Goal: Check status: Check status

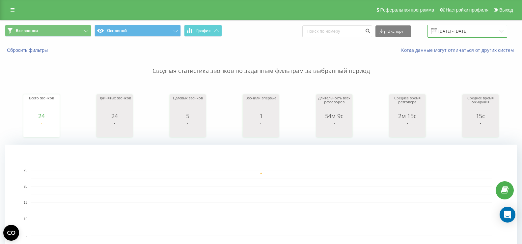
click at [456, 32] on input "[DATE] - [DATE]" at bounding box center [468, 31] width 80 height 13
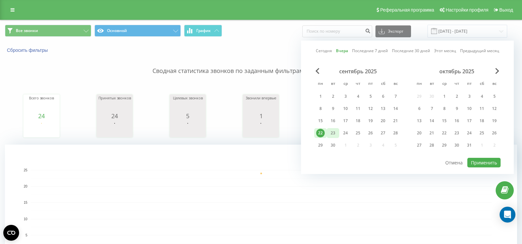
click at [334, 133] on div "23" at bounding box center [333, 133] width 9 height 9
click at [487, 161] on button "Применить" at bounding box center [484, 163] width 33 height 10
type input "[DATE] - [DATE]"
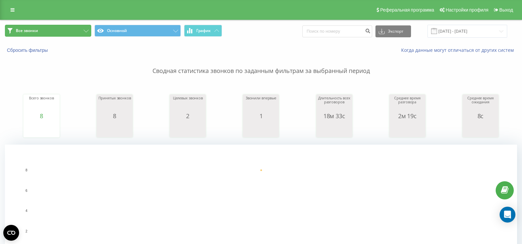
click at [70, 27] on button "Все звонки" at bounding box center [48, 31] width 86 height 12
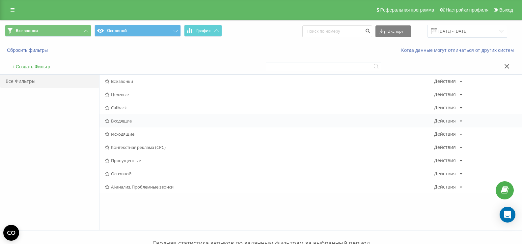
click at [123, 121] on span "Входящие" at bounding box center [270, 120] width 330 height 5
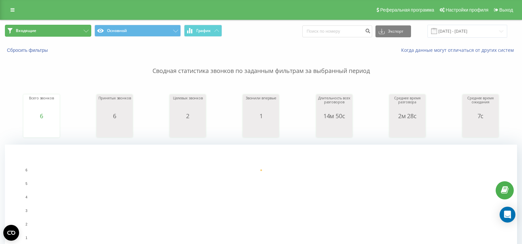
click at [74, 34] on button "Входящие" at bounding box center [48, 31] width 86 height 12
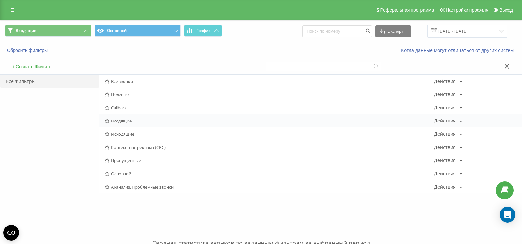
click at [123, 115] on div "Входящие Действия Редактировать Копировать Удалить По умолчанию Поделиться" at bounding box center [311, 120] width 423 height 13
click at [119, 118] on span "Входящие" at bounding box center [270, 120] width 330 height 5
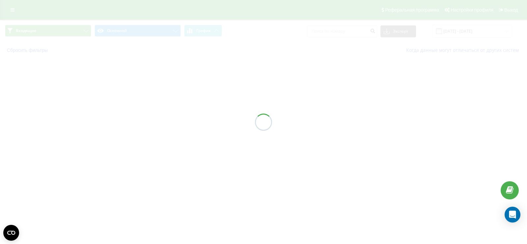
click at [118, 119] on div at bounding box center [263, 122] width 527 height 244
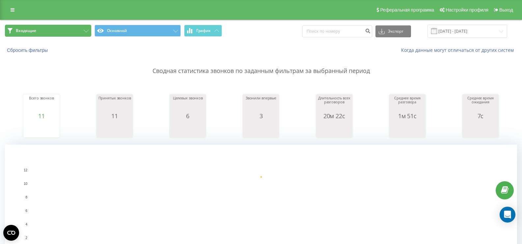
click at [80, 33] on button "Входящие" at bounding box center [48, 31] width 86 height 12
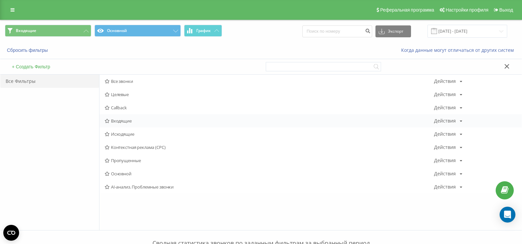
click at [122, 123] on span "Входящие" at bounding box center [270, 120] width 330 height 5
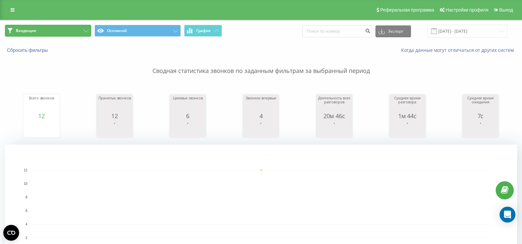
click at [55, 29] on button "Входящие" at bounding box center [48, 31] width 86 height 12
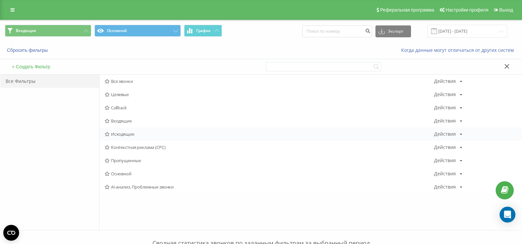
click at [125, 131] on span "Исходящие" at bounding box center [270, 133] width 330 height 5
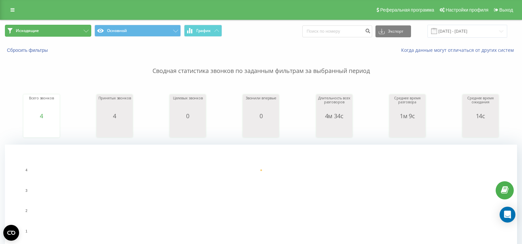
click at [76, 26] on button "Исходящие" at bounding box center [48, 31] width 86 height 12
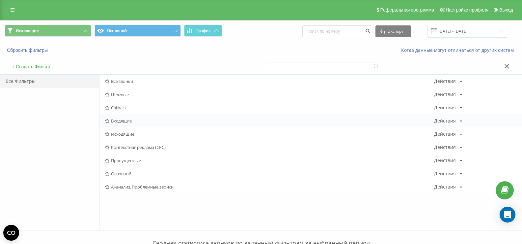
click at [121, 122] on span "Входящие" at bounding box center [270, 120] width 330 height 5
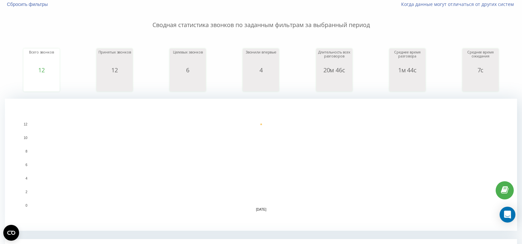
scroll to position [145, 0]
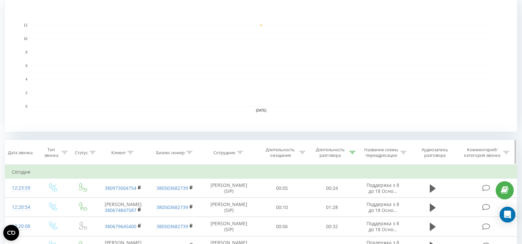
click at [353, 154] on icon at bounding box center [353, 152] width 6 height 3
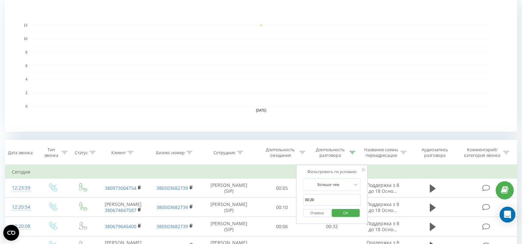
click at [360, 127] on rect "A chart." at bounding box center [261, 66] width 512 height 132
drag, startPoint x: 346, startPoint y: 213, endPoint x: 343, endPoint y: 214, distance: 3.4
click at [346, 214] on span "OK" at bounding box center [346, 212] width 18 height 10
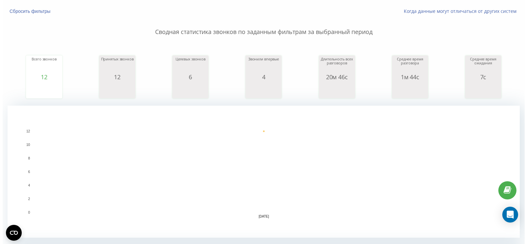
scroll to position [0, 0]
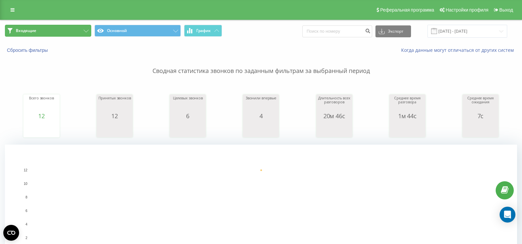
click at [74, 33] on button "Входящие" at bounding box center [48, 31] width 86 height 12
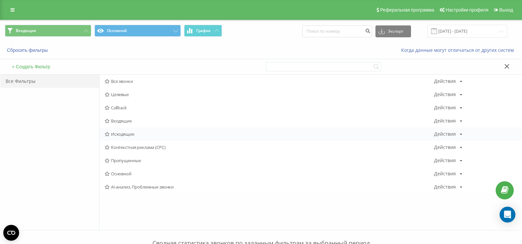
click at [115, 133] on span "Исходящие" at bounding box center [270, 133] width 330 height 5
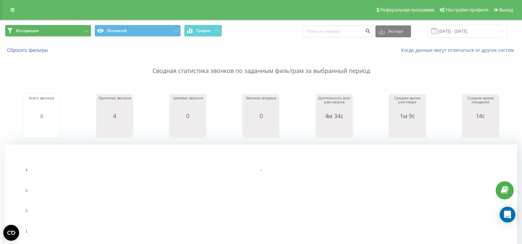
drag, startPoint x: 75, startPoint y: 22, endPoint x: 76, endPoint y: 28, distance: 5.3
click at [75, 23] on div "Исходящие Основной График Экспорт .csv .xls .xlsx [DATE] - [DATE]" at bounding box center [261, 31] width 522 height 22
click at [76, 28] on button "Исходящие" at bounding box center [48, 31] width 86 height 12
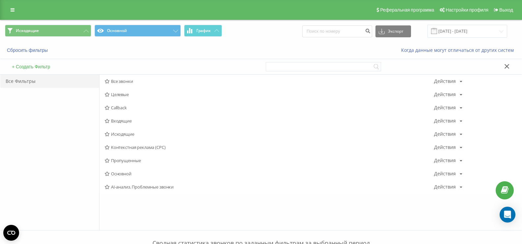
click at [117, 134] on span "Исходящие" at bounding box center [270, 133] width 330 height 5
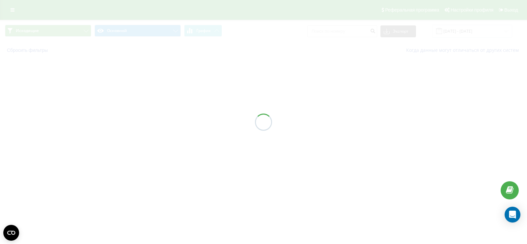
click at [117, 134] on div at bounding box center [263, 122] width 527 height 244
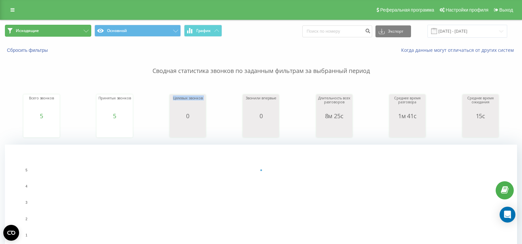
click at [74, 33] on button "Исходящие" at bounding box center [48, 31] width 86 height 12
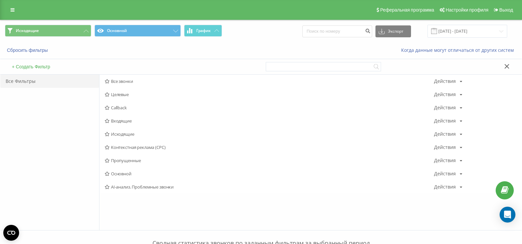
click at [123, 107] on span "Callback" at bounding box center [270, 107] width 330 height 5
click at [113, 118] on span "Входящие" at bounding box center [270, 120] width 330 height 5
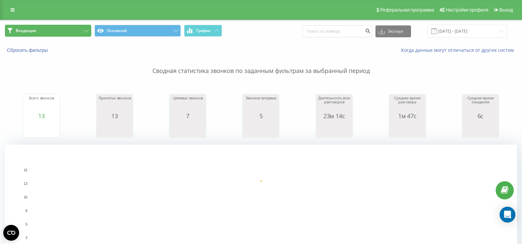
click at [68, 27] on button "Входящие" at bounding box center [48, 31] width 86 height 12
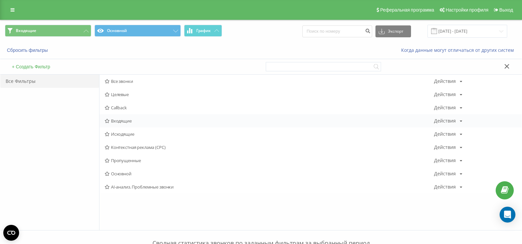
click at [128, 118] on span "Входящие" at bounding box center [270, 120] width 330 height 5
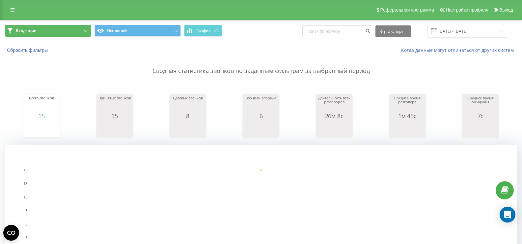
click at [76, 33] on button "Входящие" at bounding box center [48, 31] width 86 height 12
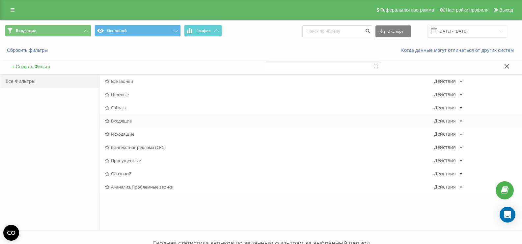
click at [126, 122] on span "Входящие" at bounding box center [270, 120] width 330 height 5
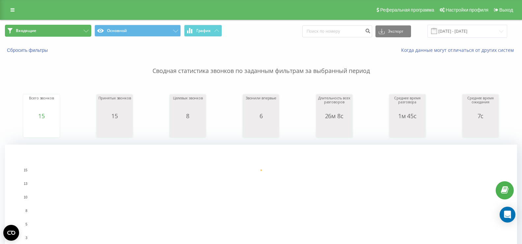
click at [65, 31] on button "Входящие" at bounding box center [48, 31] width 86 height 12
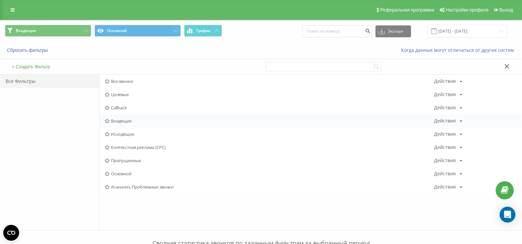
click at [118, 120] on span "Входящие" at bounding box center [270, 120] width 330 height 5
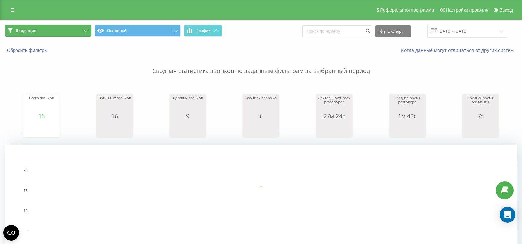
click at [52, 30] on button "Входящие" at bounding box center [48, 31] width 86 height 12
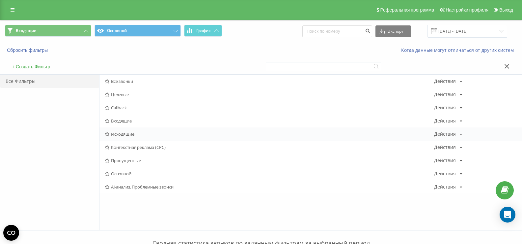
click at [122, 135] on span "Исходящие" at bounding box center [270, 133] width 330 height 5
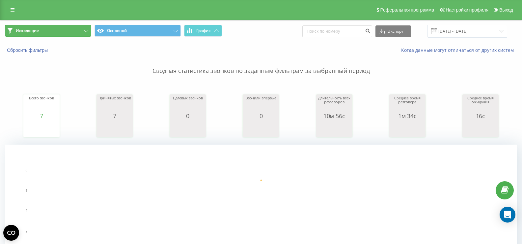
click at [55, 31] on button "Исходящие" at bounding box center [48, 31] width 86 height 12
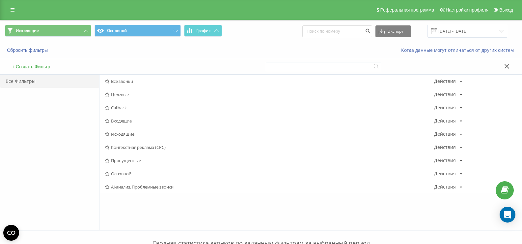
click at [113, 122] on span "Входящие" at bounding box center [270, 120] width 330 height 5
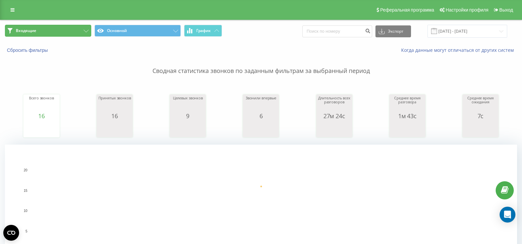
click at [67, 31] on button "Входящие" at bounding box center [48, 31] width 86 height 12
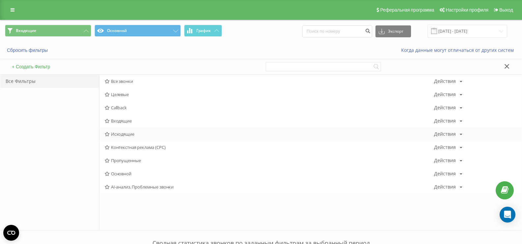
click at [127, 132] on span "Исходящие" at bounding box center [270, 133] width 330 height 5
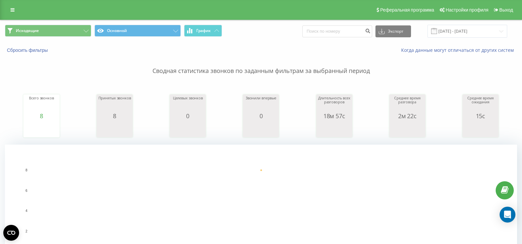
click at [56, 37] on span "Исходящие Основной График" at bounding box center [130, 31] width 251 height 13
click at [75, 32] on button "Исходящие" at bounding box center [48, 31] width 86 height 12
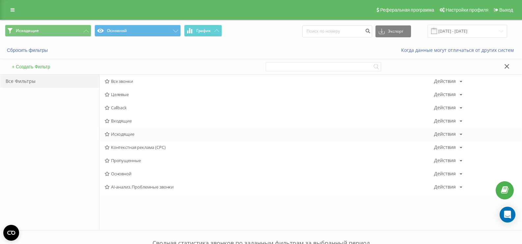
click at [120, 131] on div "Исходящие Действия Редактировать Копировать Удалить По умолчанию Поделиться" at bounding box center [311, 133] width 423 height 13
click at [118, 133] on span "Исходящие" at bounding box center [270, 133] width 330 height 5
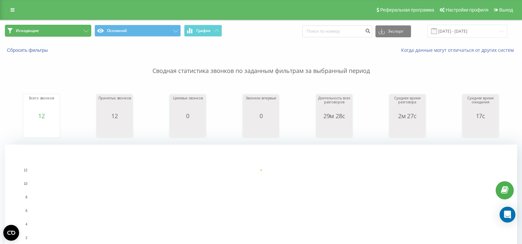
click at [73, 34] on button "Исходящие" at bounding box center [48, 31] width 86 height 12
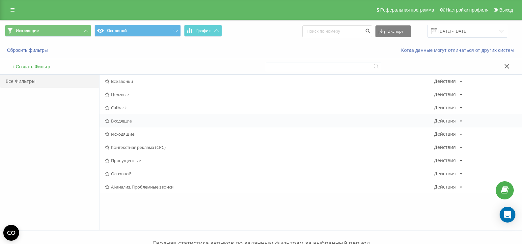
click at [120, 122] on span "Входящие" at bounding box center [270, 120] width 330 height 5
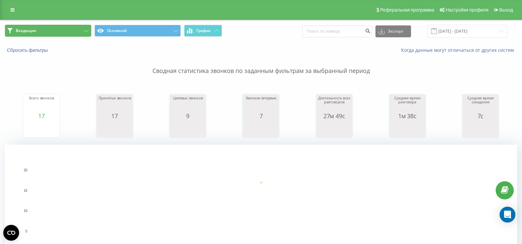
click at [74, 33] on button "Входящие" at bounding box center [48, 31] width 86 height 12
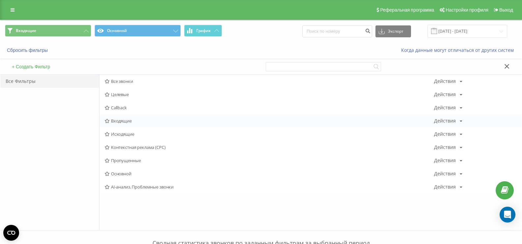
click at [119, 124] on div "Входящие Действия Редактировать Копировать Удалить По умолчанию Поделиться" at bounding box center [311, 120] width 423 height 13
drag, startPoint x: 119, startPoint y: 118, endPoint x: 146, endPoint y: 127, distance: 28.3
click at [119, 118] on span "Входящие" at bounding box center [270, 120] width 330 height 5
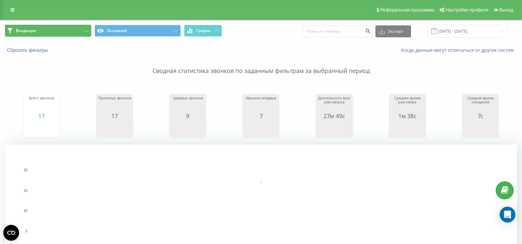
drag, startPoint x: 71, startPoint y: 26, endPoint x: 84, endPoint y: 43, distance: 21.4
click at [71, 26] on button "Входящие" at bounding box center [48, 31] width 86 height 12
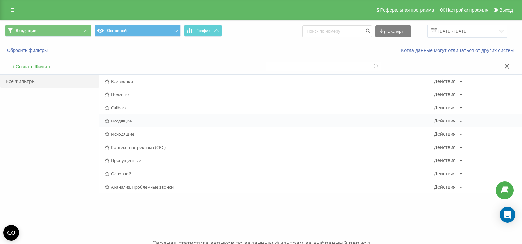
click at [122, 118] on span "Входящие" at bounding box center [270, 120] width 330 height 5
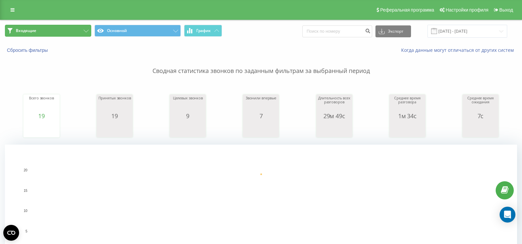
click at [63, 29] on button "Входящие" at bounding box center [48, 31] width 86 height 12
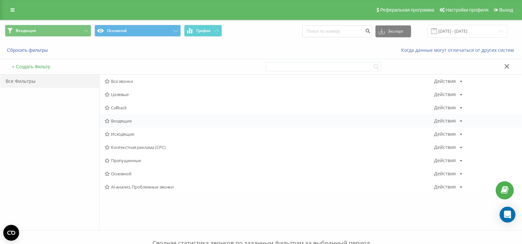
click at [122, 121] on span "Входящие" at bounding box center [270, 120] width 330 height 5
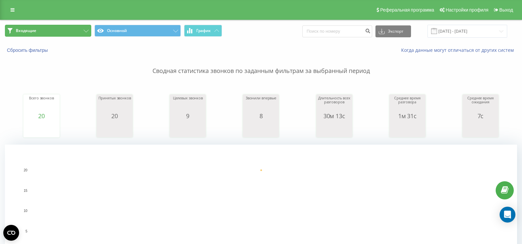
click at [83, 33] on button "Входящие" at bounding box center [48, 31] width 86 height 12
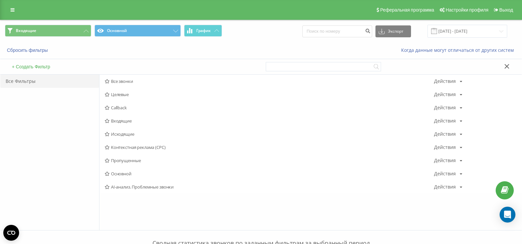
click at [117, 121] on span "Входящие" at bounding box center [270, 120] width 330 height 5
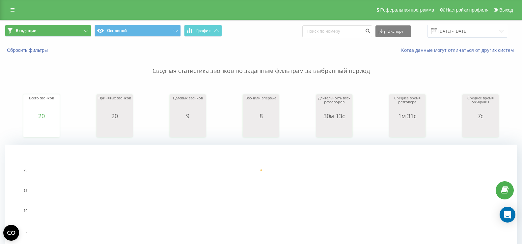
drag, startPoint x: 76, startPoint y: 22, endPoint x: 76, endPoint y: 26, distance: 4.0
click at [77, 22] on div "Входящие Основной График Экспорт .csv .xls .xlsx 23.09.2025 - 23.09.2025" at bounding box center [261, 31] width 522 height 22
click at [76, 27] on button "Входящие" at bounding box center [48, 31] width 86 height 12
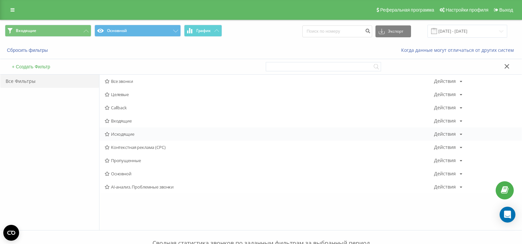
click at [113, 131] on div "Исходящие Действия Редактировать Копировать Удалить По умолчанию Поделиться" at bounding box center [311, 133] width 423 height 13
click at [116, 134] on span "Исходящие" at bounding box center [270, 133] width 330 height 5
